Goal: Information Seeking & Learning: Find specific fact

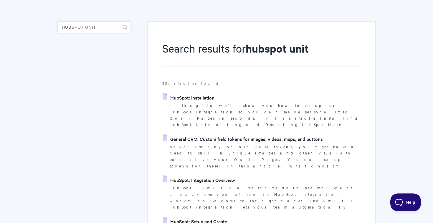
click at [90, 27] on input "hubspot unit" at bounding box center [93, 27] width 73 height 12
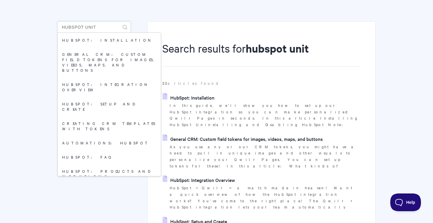
click at [90, 27] on input "hubspot unit" at bounding box center [93, 27] width 73 height 12
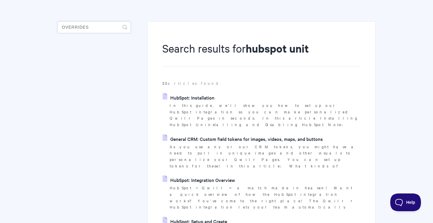
type input "overrides"
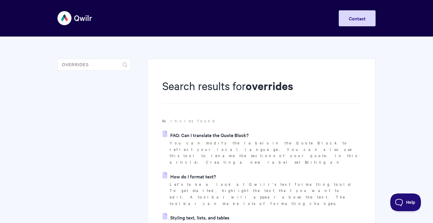
click at [203, 134] on link "FAQ: Can I translate the Quote Block?" at bounding box center [206, 134] width 86 height 9
